Goal: Contribute content: Add original content to the website for others to see

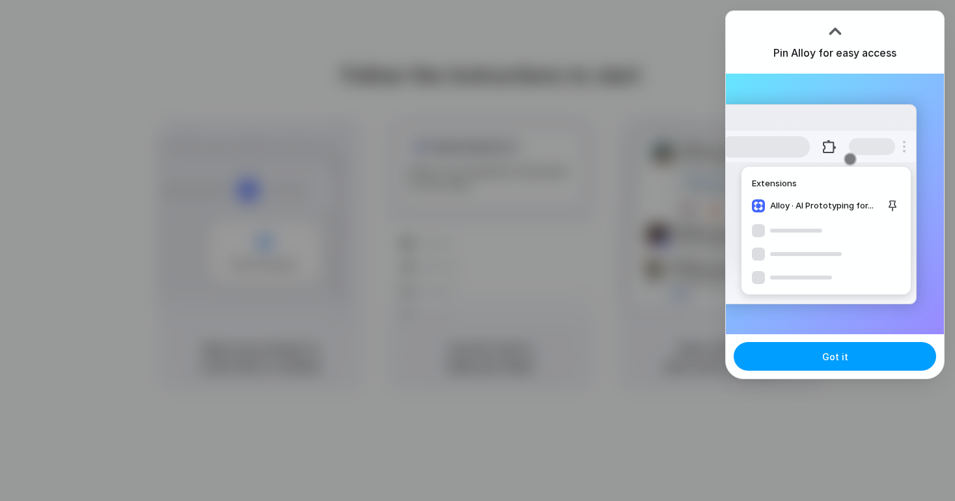
click at [835, 365] on button "Got it" at bounding box center [835, 356] width 202 height 29
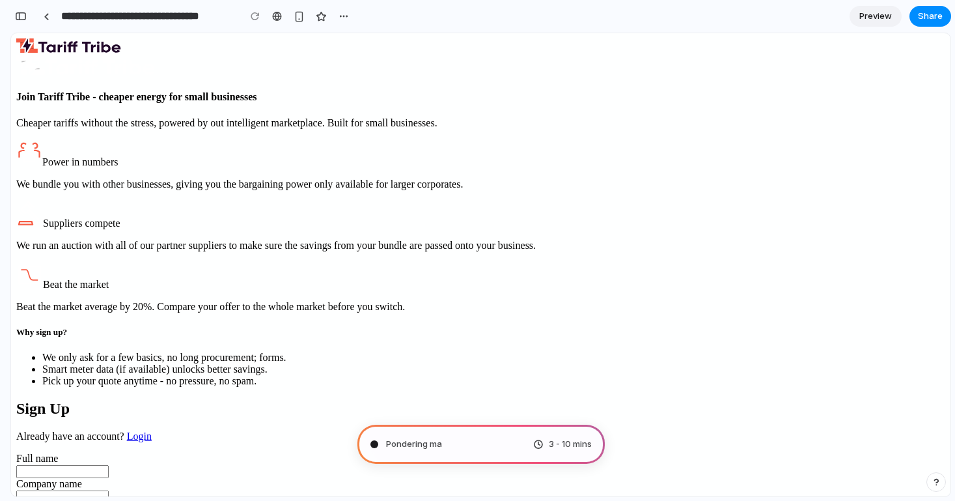
type input "**********"
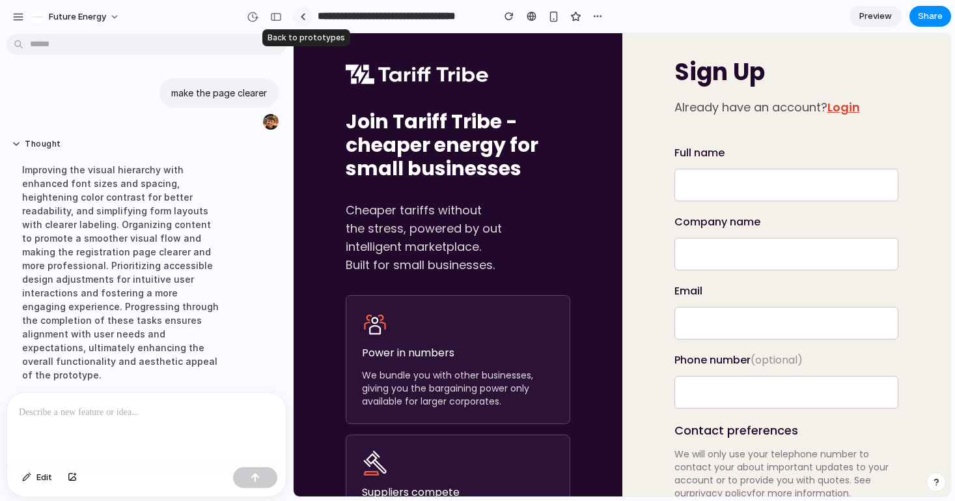
click at [305, 18] on div at bounding box center [303, 16] width 6 height 7
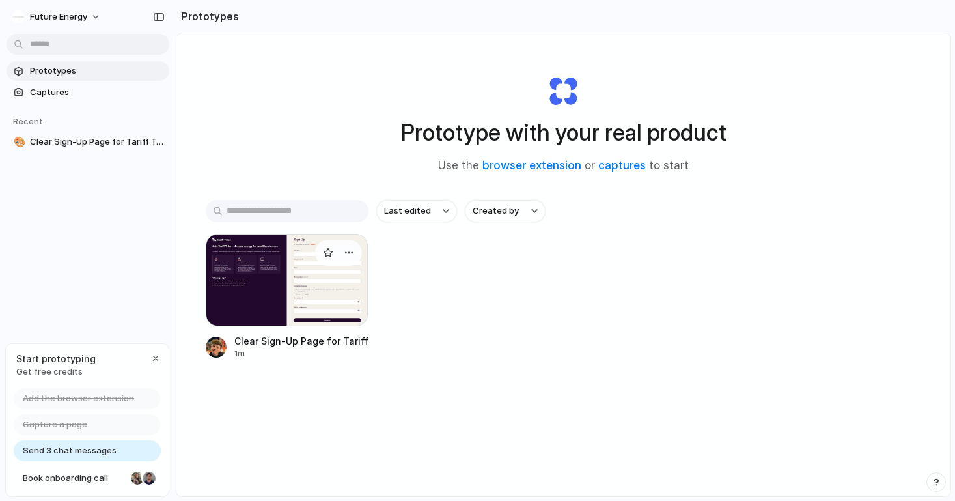
click at [273, 281] on div at bounding box center [287, 280] width 163 height 92
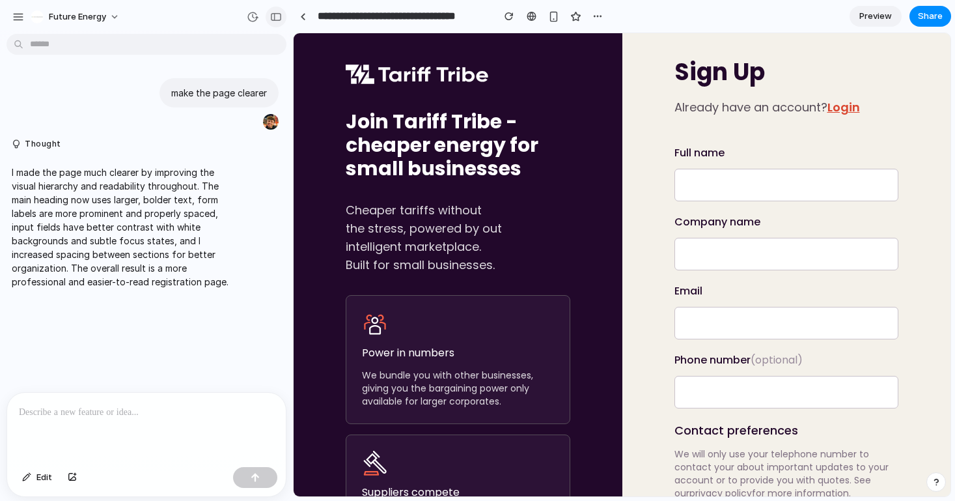
click at [277, 20] on div "button" at bounding box center [276, 16] width 12 height 9
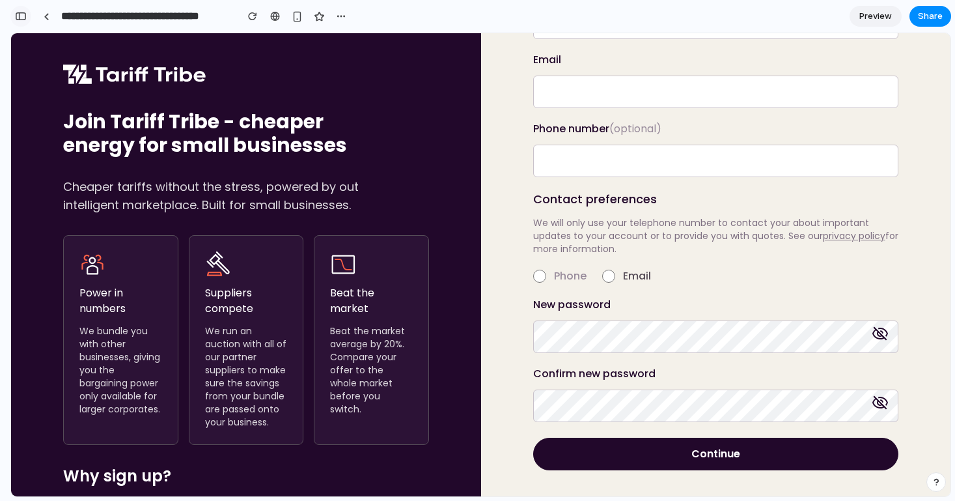
click at [18, 17] on div "button" at bounding box center [21, 16] width 12 height 9
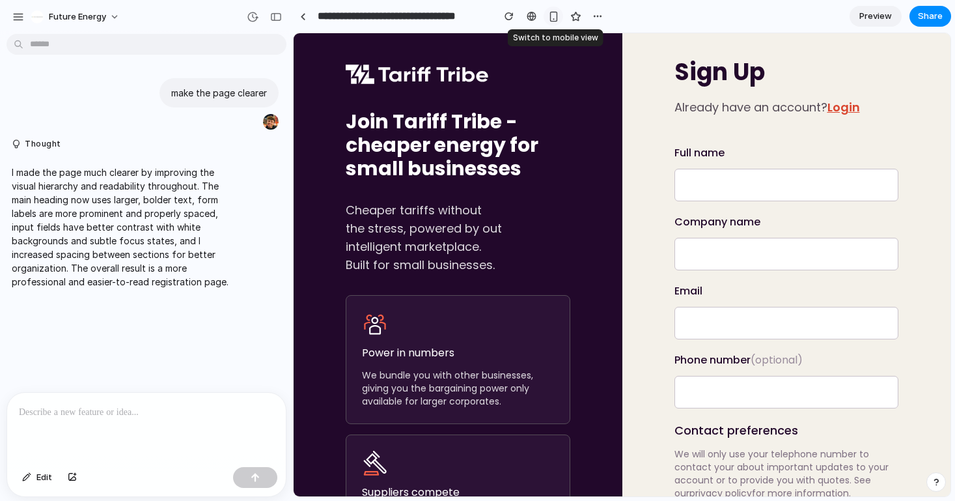
click at [552, 18] on div "button" at bounding box center [553, 16] width 11 height 11
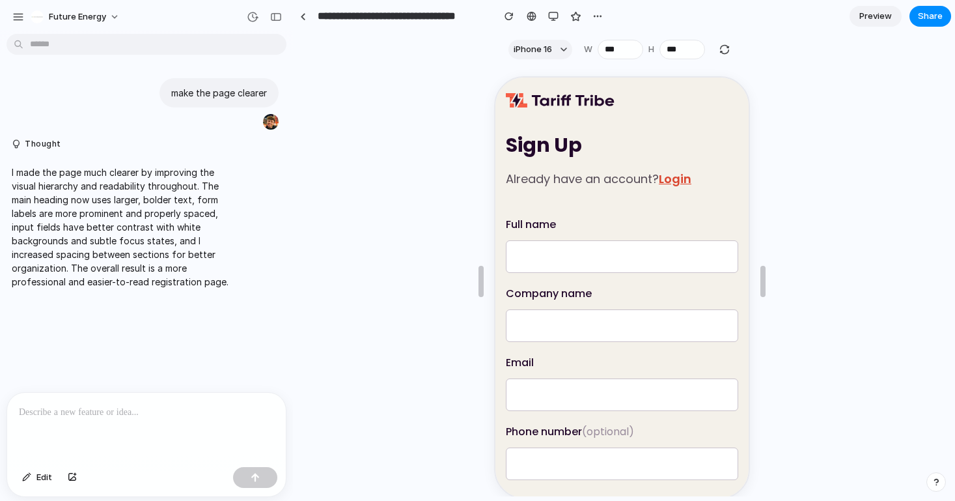
scroll to position [318, 0]
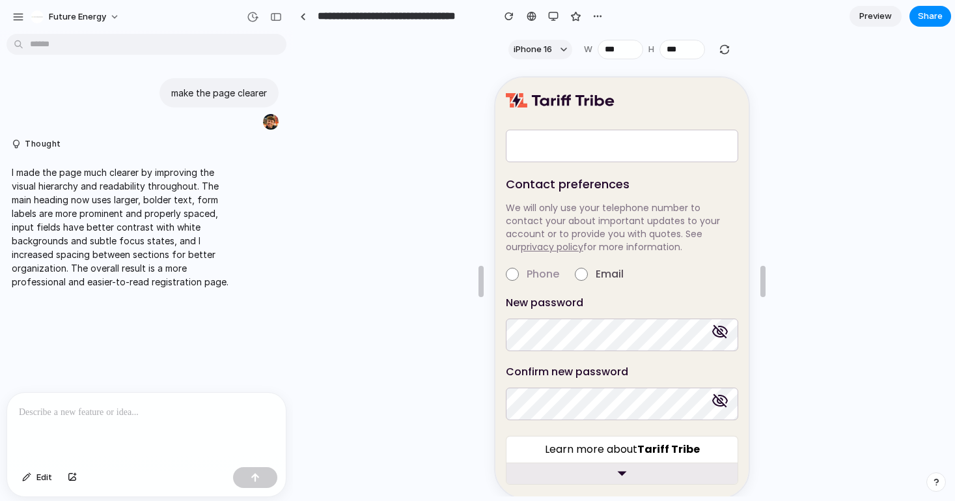
click at [618, 471] on icon at bounding box center [620, 472] width 9 height 5
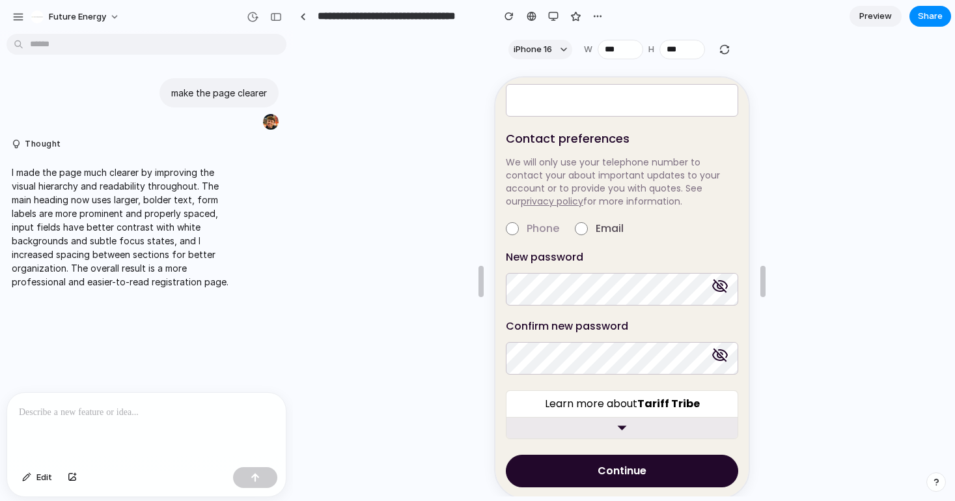
click at [622, 432] on icon at bounding box center [621, 426] width 16 height 16
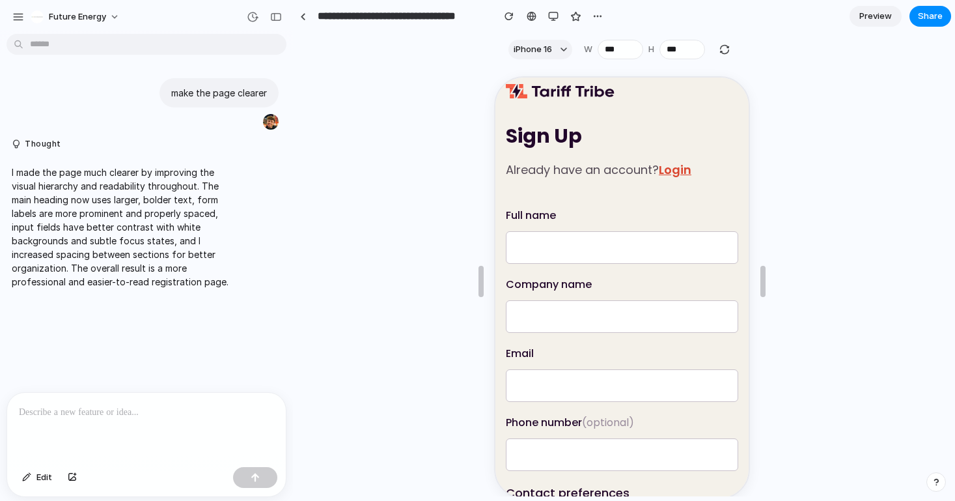
scroll to position [0, 0]
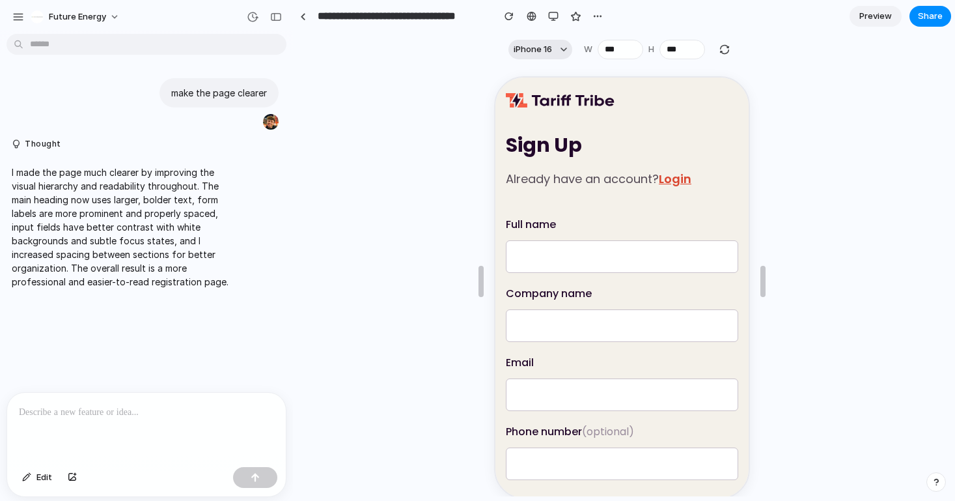
click at [555, 45] on button "iPhone 16" at bounding box center [540, 50] width 64 height 20
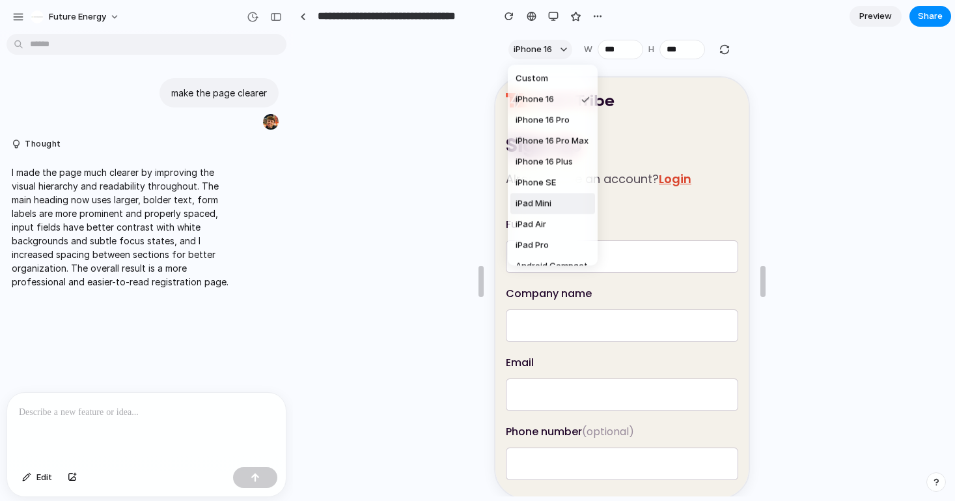
scroll to position [35, 0]
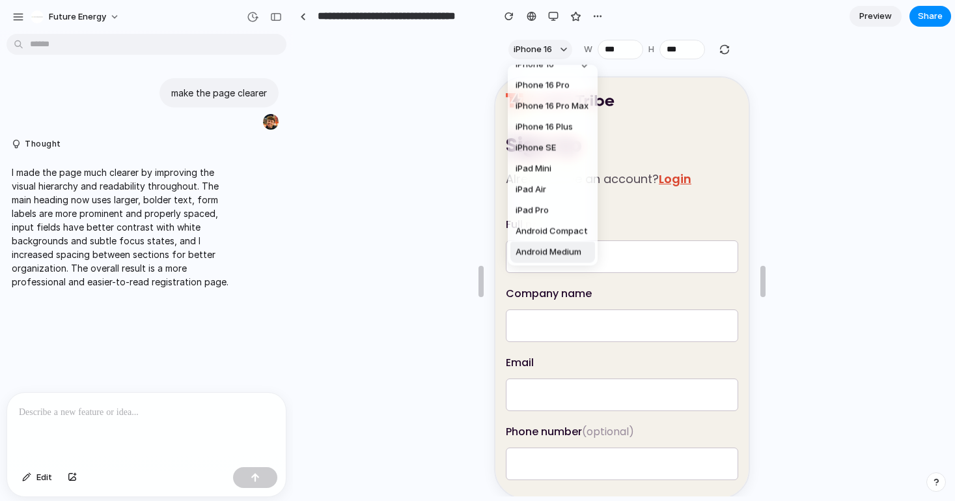
click at [542, 246] on span "Android Medium" at bounding box center [549, 251] width 66 height 13
type input "***"
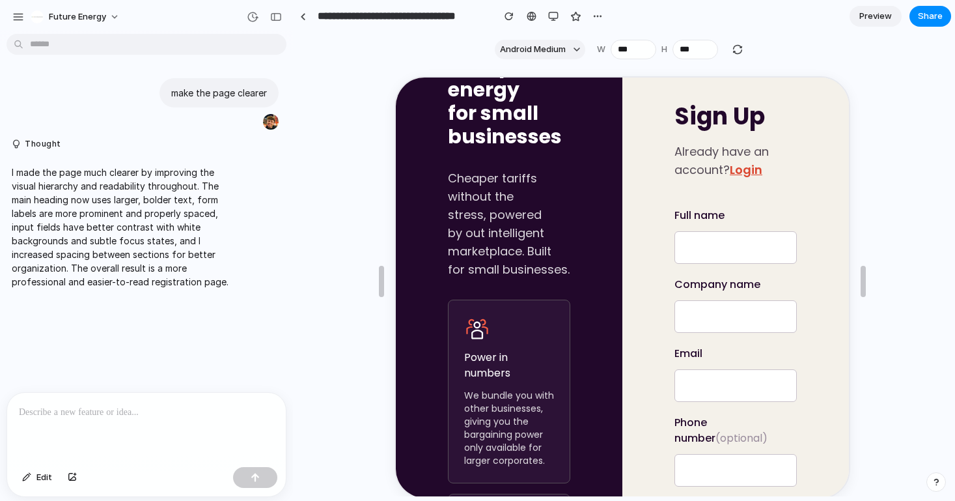
scroll to position [0, 0]
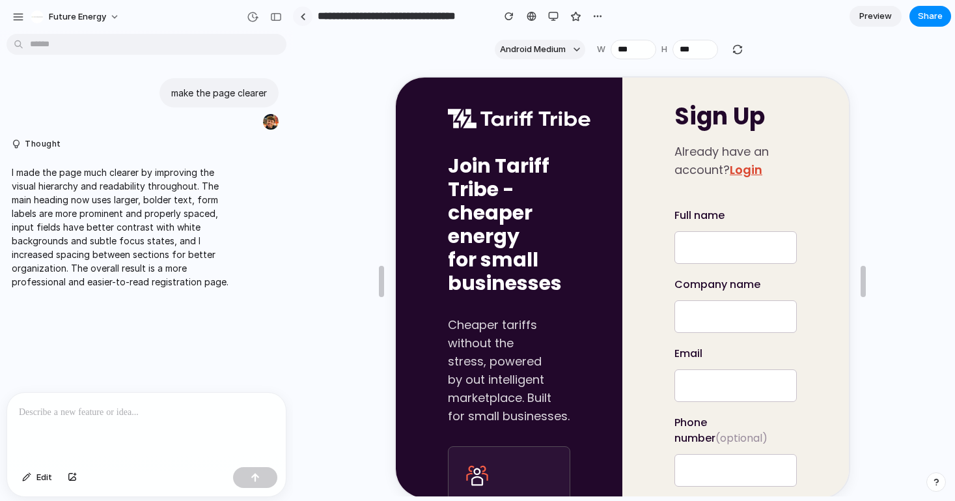
click at [307, 14] on link at bounding box center [303, 17] width 20 height 20
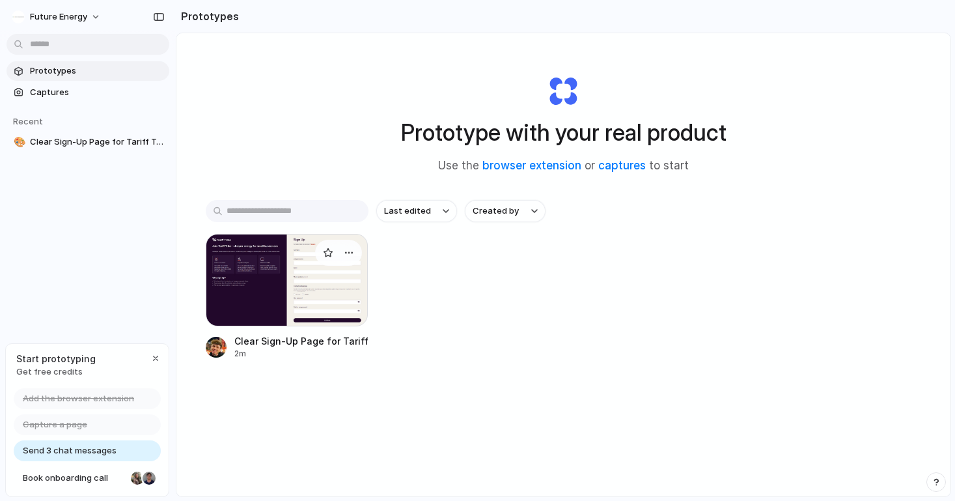
click at [288, 271] on div at bounding box center [287, 280] width 163 height 92
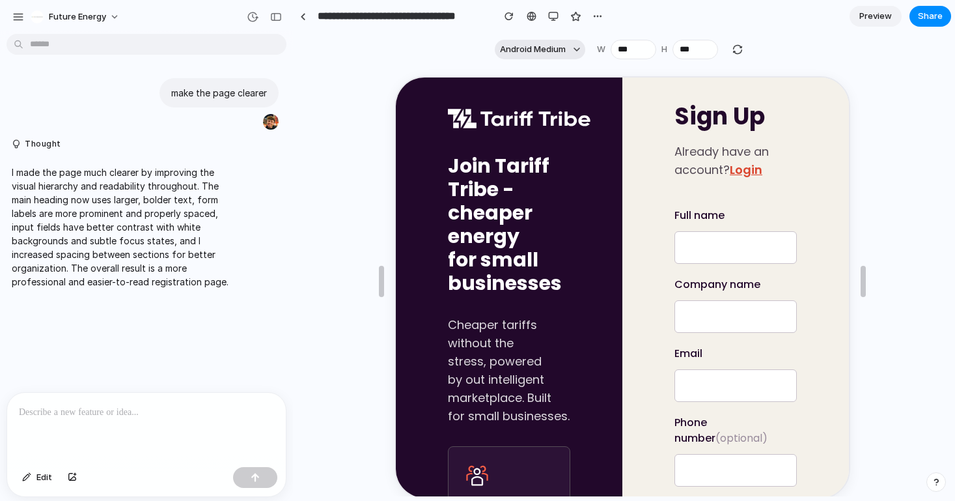
click at [538, 50] on span "Android Medium" at bounding box center [533, 49] width 66 height 13
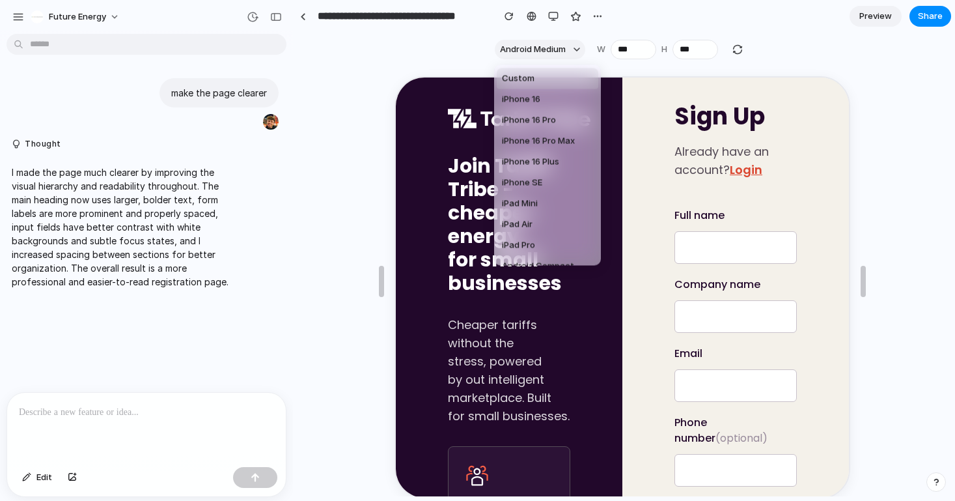
click at [537, 78] on li "Custom" at bounding box center [548, 78] width 102 height 21
type input "***"
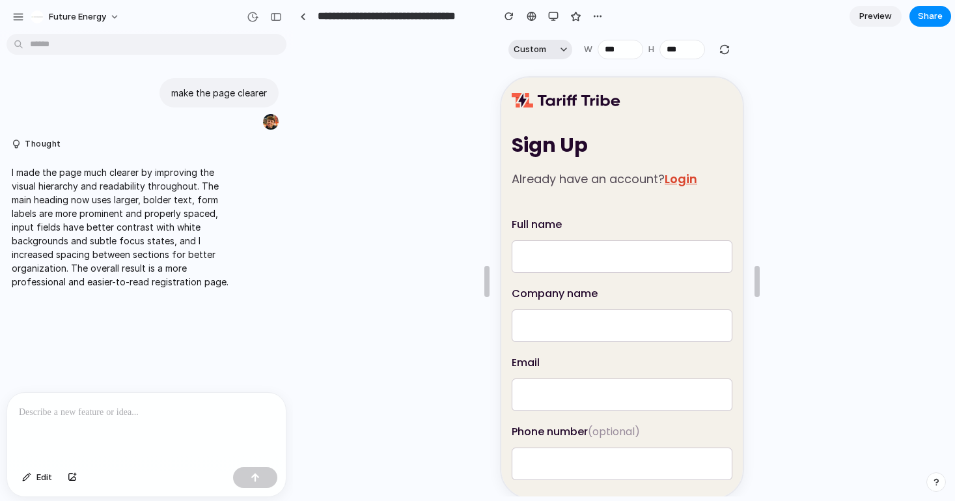
click at [524, 57] on button "Custom" at bounding box center [540, 50] width 64 height 20
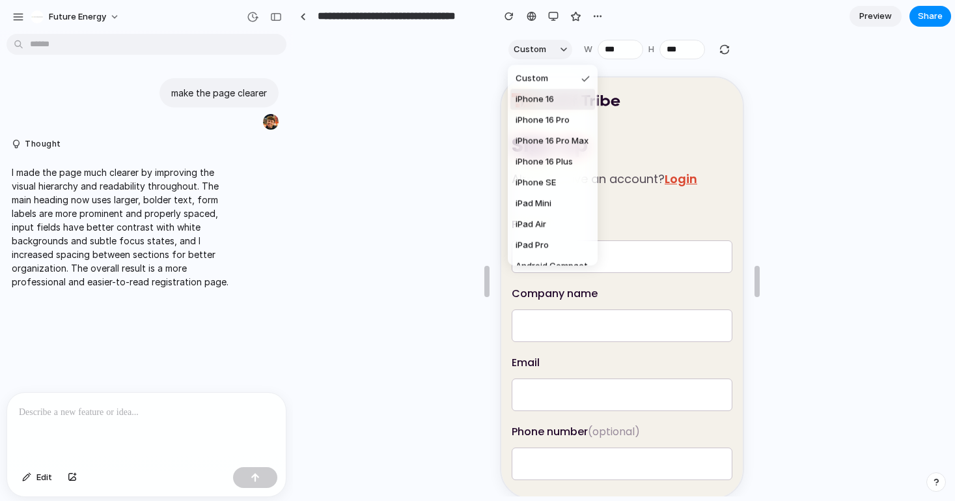
scroll to position [35, 0]
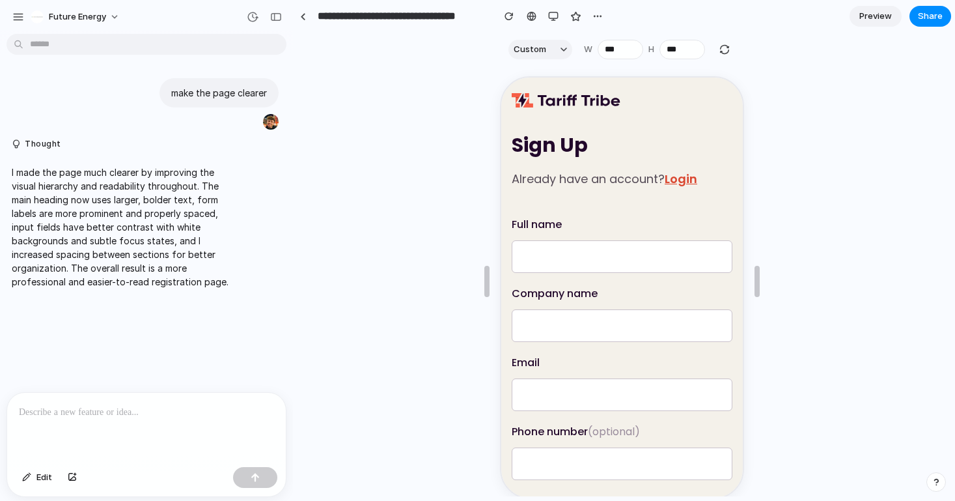
click at [534, 20] on div "Custom iPhone 16 iPhone 16 Pro iPhone 16 Pro Max iPhone 16 Plus iPhone SE iPad …" at bounding box center [477, 250] width 955 height 501
click at [534, 20] on div at bounding box center [532, 16] width 10 height 10
click at [557, 18] on div "button" at bounding box center [553, 16] width 10 height 10
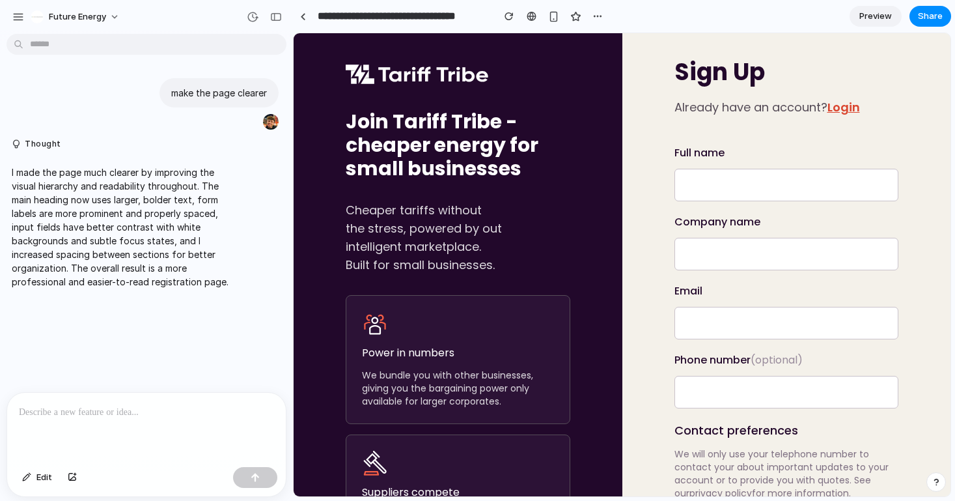
scroll to position [6, 0]
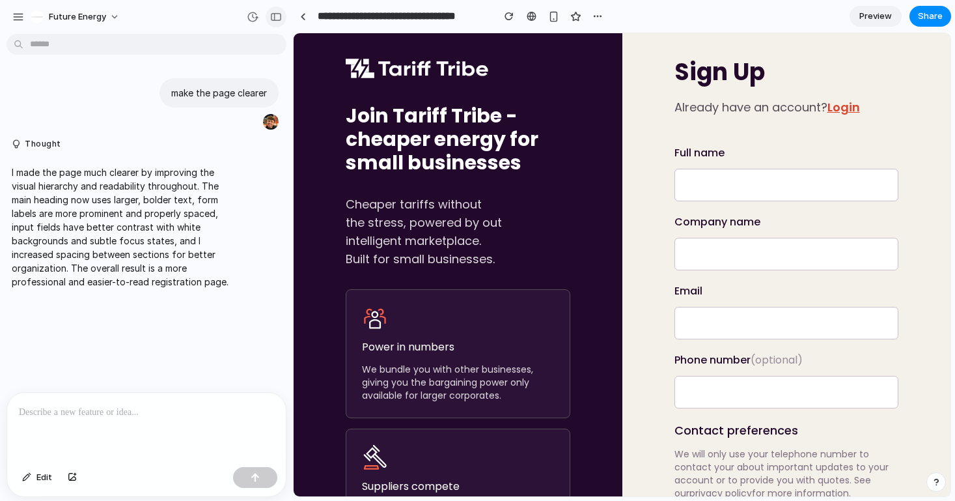
click at [275, 16] on div "button" at bounding box center [276, 16] width 12 height 9
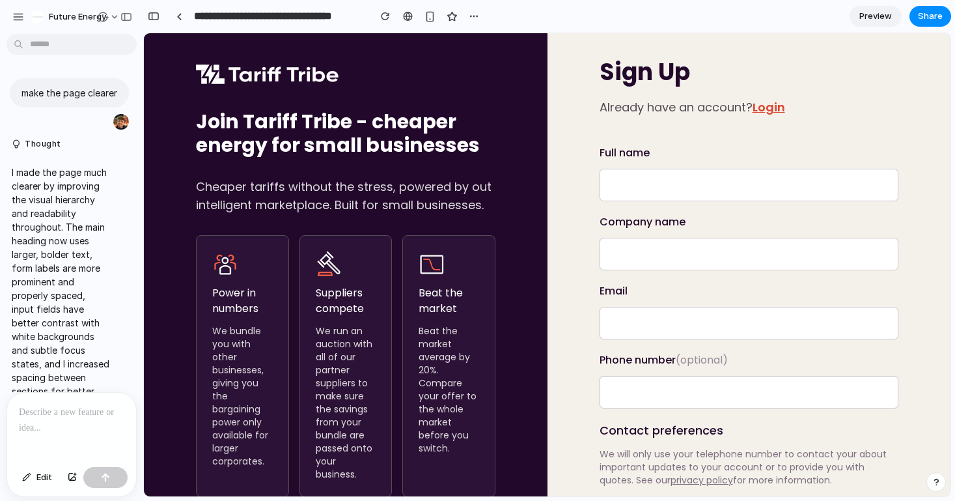
scroll to position [88, 0]
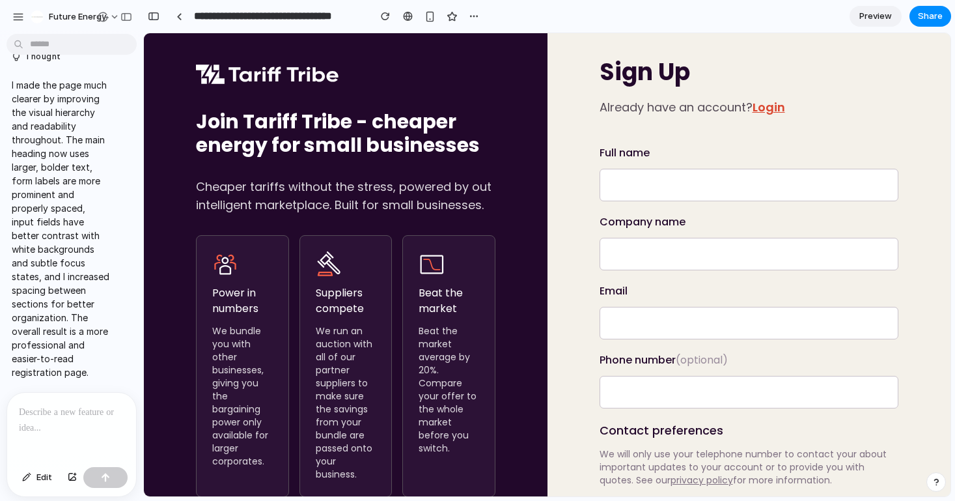
click at [58, 411] on p at bounding box center [71, 412] width 105 height 16
click at [118, 475] on button "button" at bounding box center [105, 477] width 44 height 21
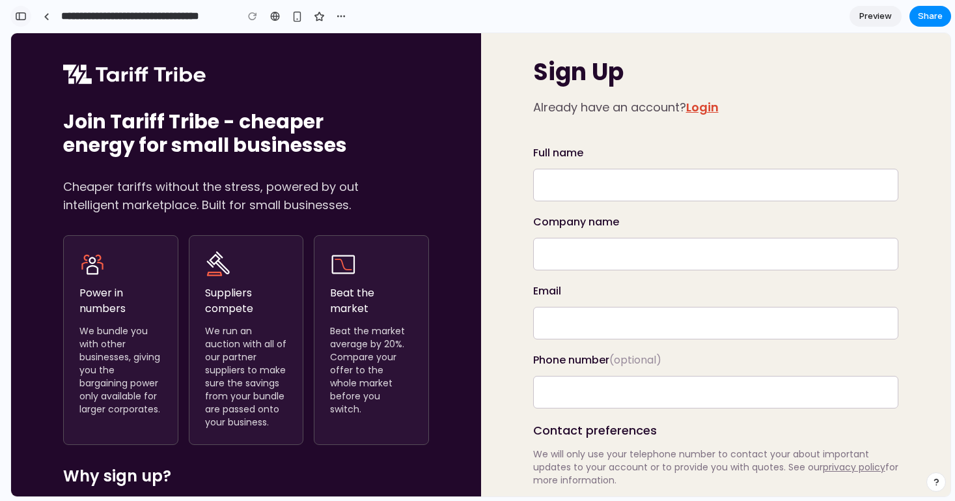
click at [24, 18] on div "button" at bounding box center [21, 16] width 12 height 9
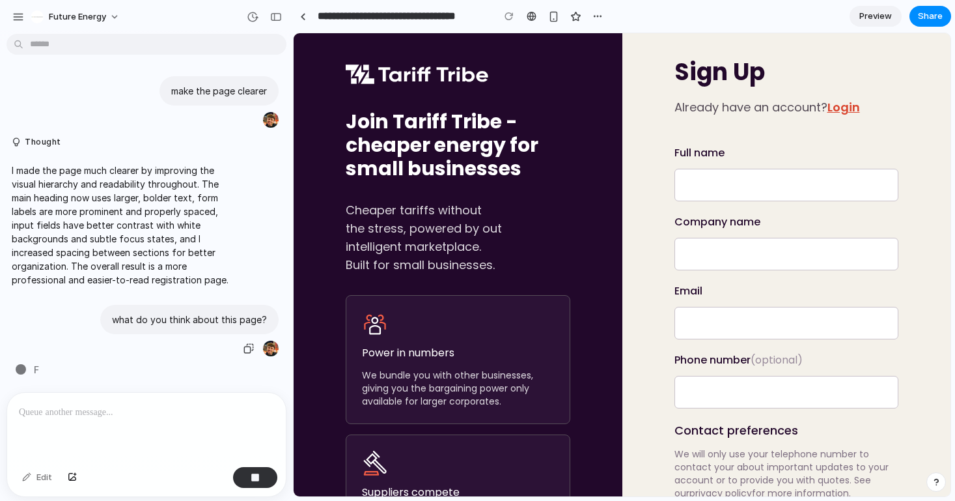
scroll to position [0, 0]
click at [874, 25] on link "Preview" at bounding box center [876, 16] width 52 height 21
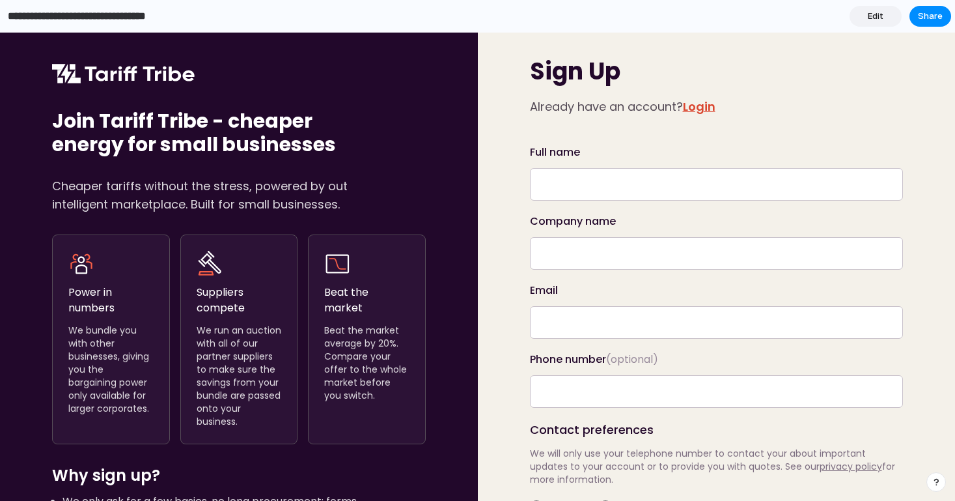
click at [43, 17] on input "**********" at bounding box center [92, 16] width 174 height 23
click at [180, 47] on div "Join Tariff Tribe - cheaper energy for small businesses Cheaper tariffs without…" at bounding box center [239, 267] width 478 height 468
